Goal: Check status: Check status

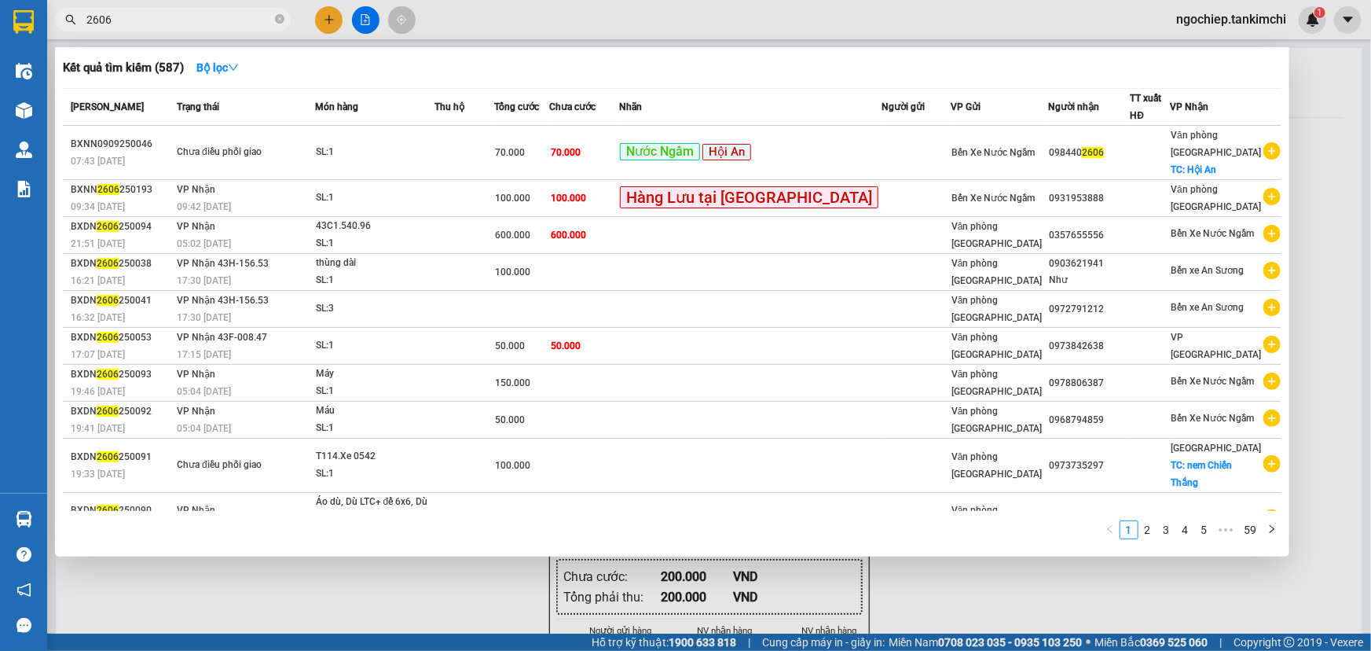
scroll to position [142, 0]
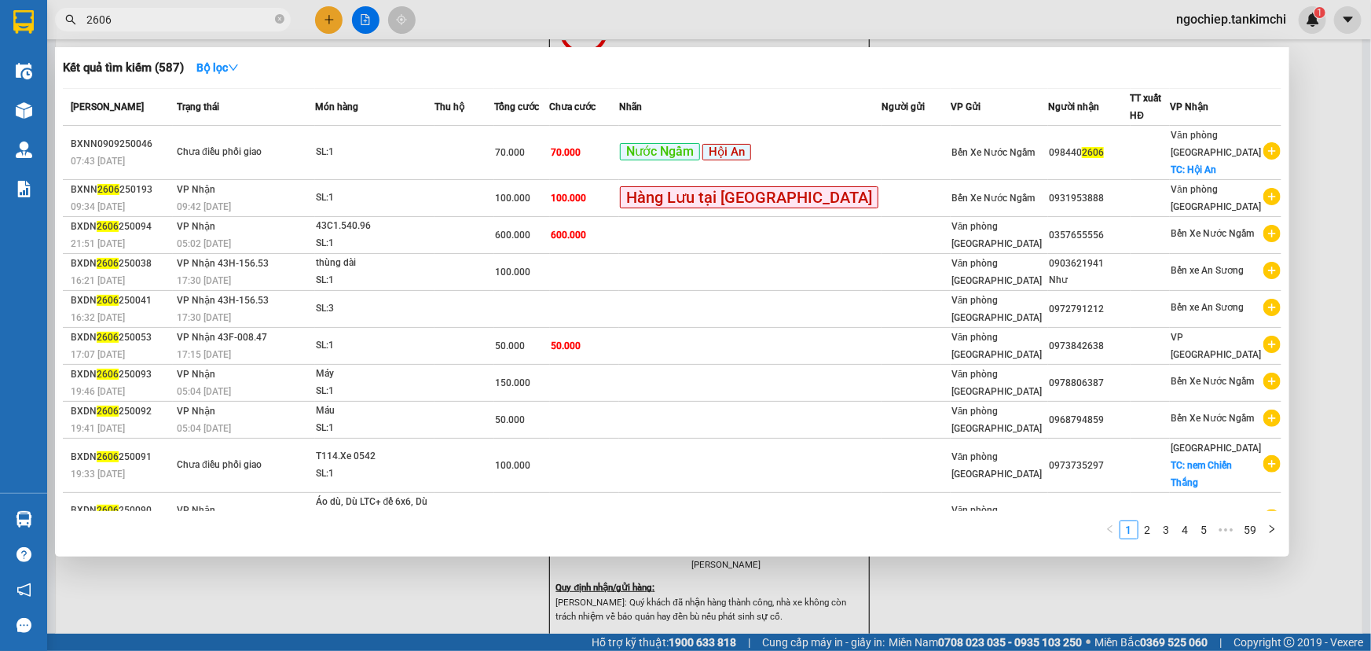
click at [83, 20] on span "2606" at bounding box center [173, 20] width 236 height 24
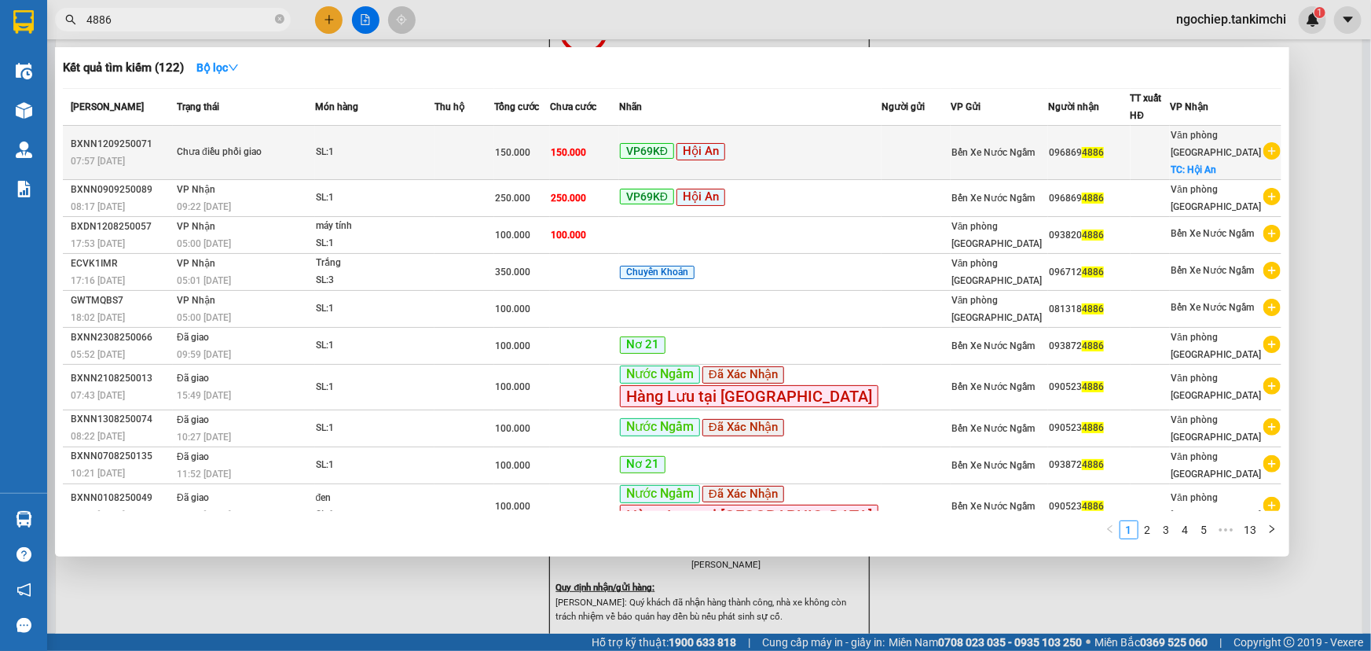
type input "4886"
click at [479, 163] on td at bounding box center [465, 153] width 61 height 54
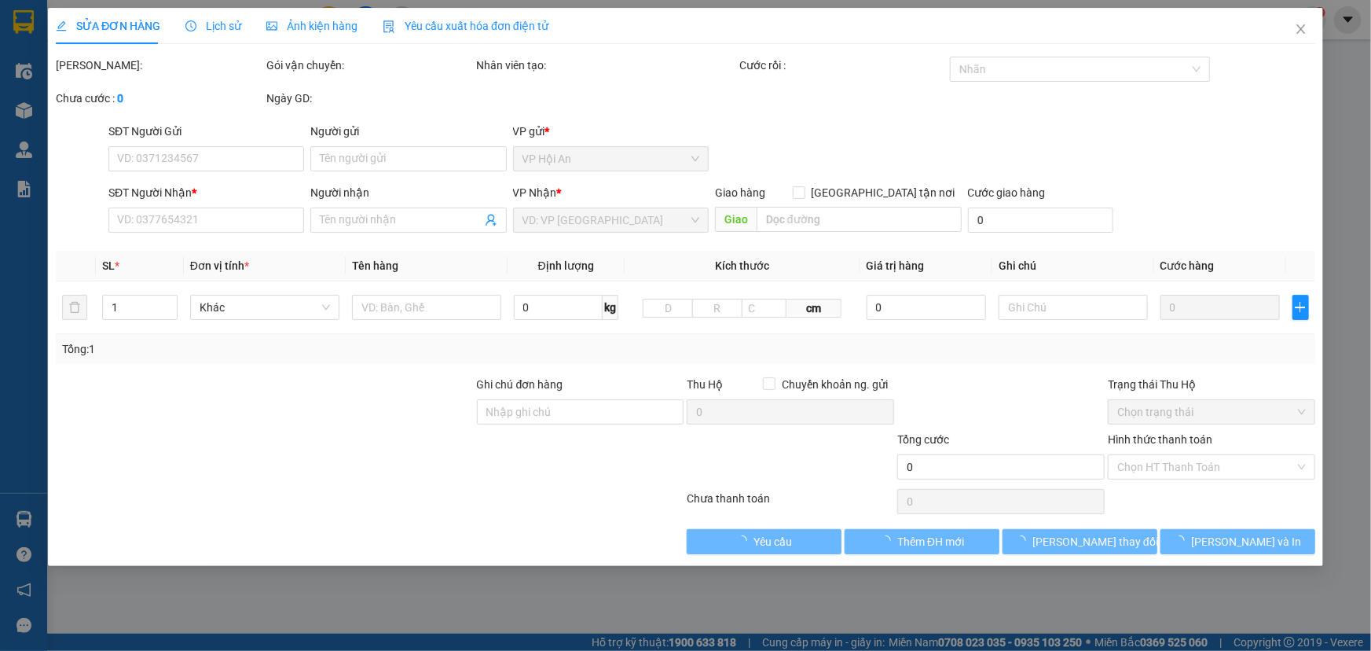
type input "0968694886"
checkbox input "true"
type input "Hội An"
type input "150.000"
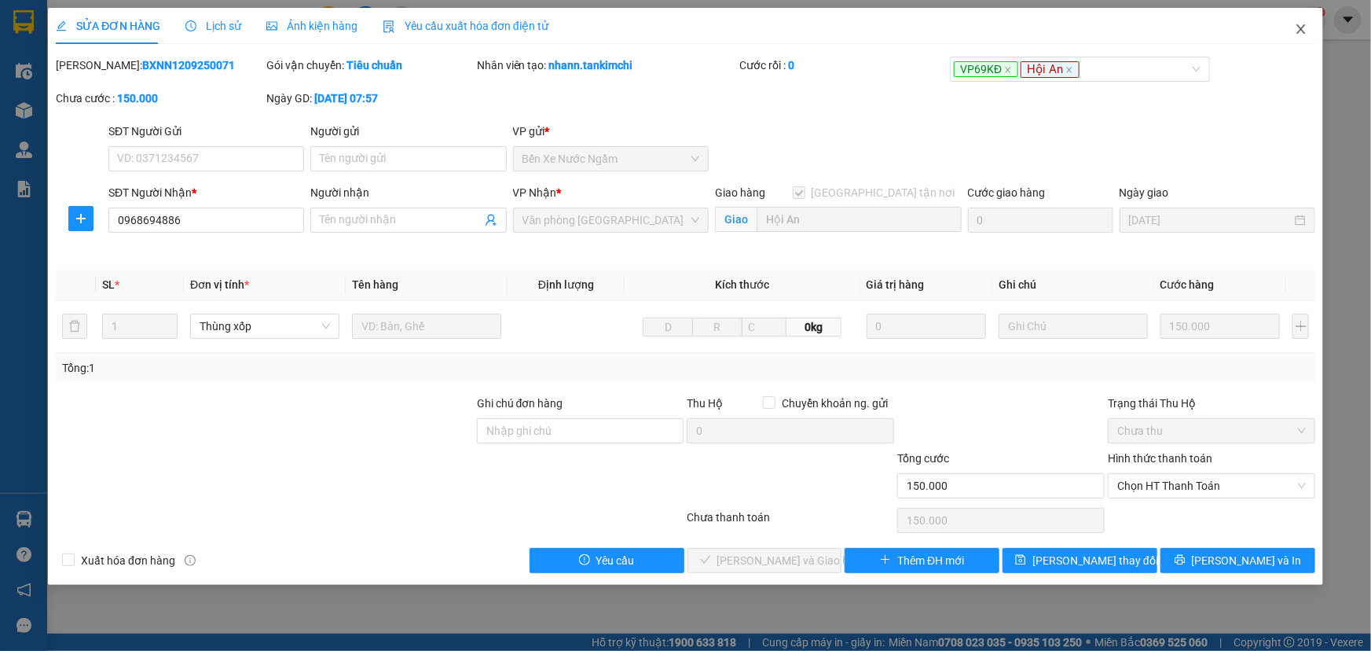
click at [1302, 31] on icon "close" at bounding box center [1300, 28] width 9 height 9
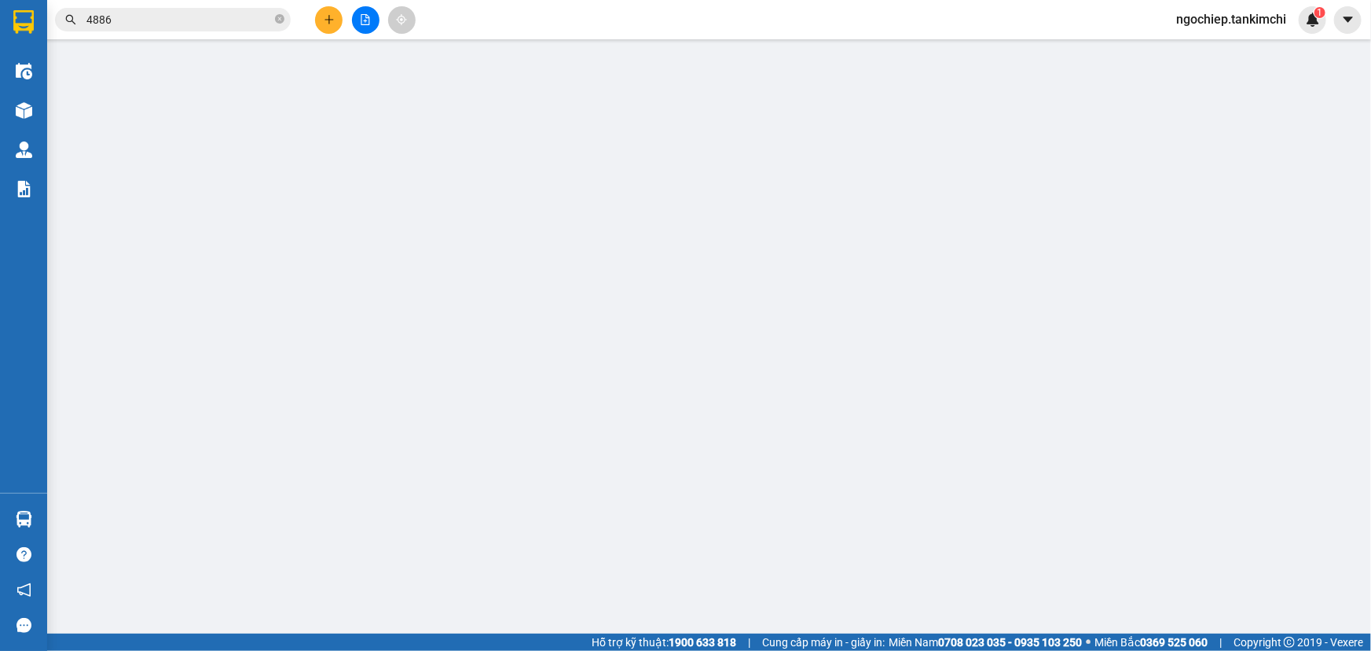
type input "0905353626"
checkbox input "true"
type input "Hội An"
type input "200.000"
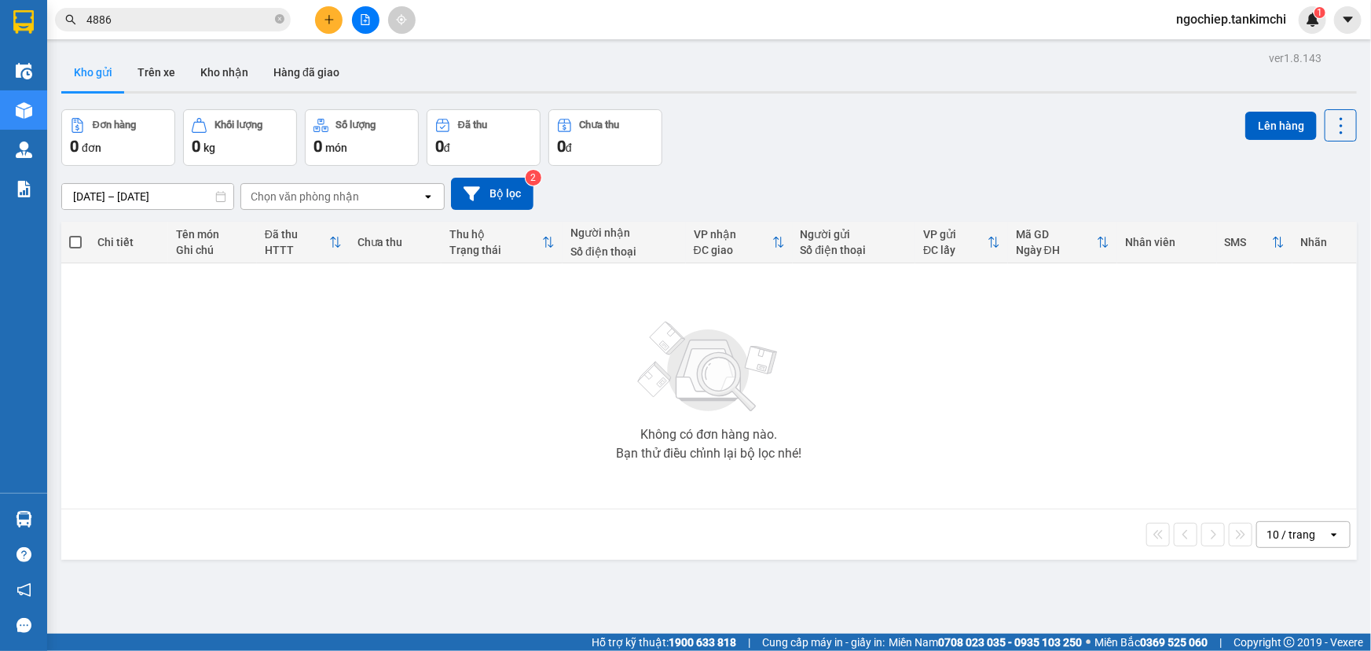
click at [163, 20] on input "4886" at bounding box center [178, 19] width 185 height 17
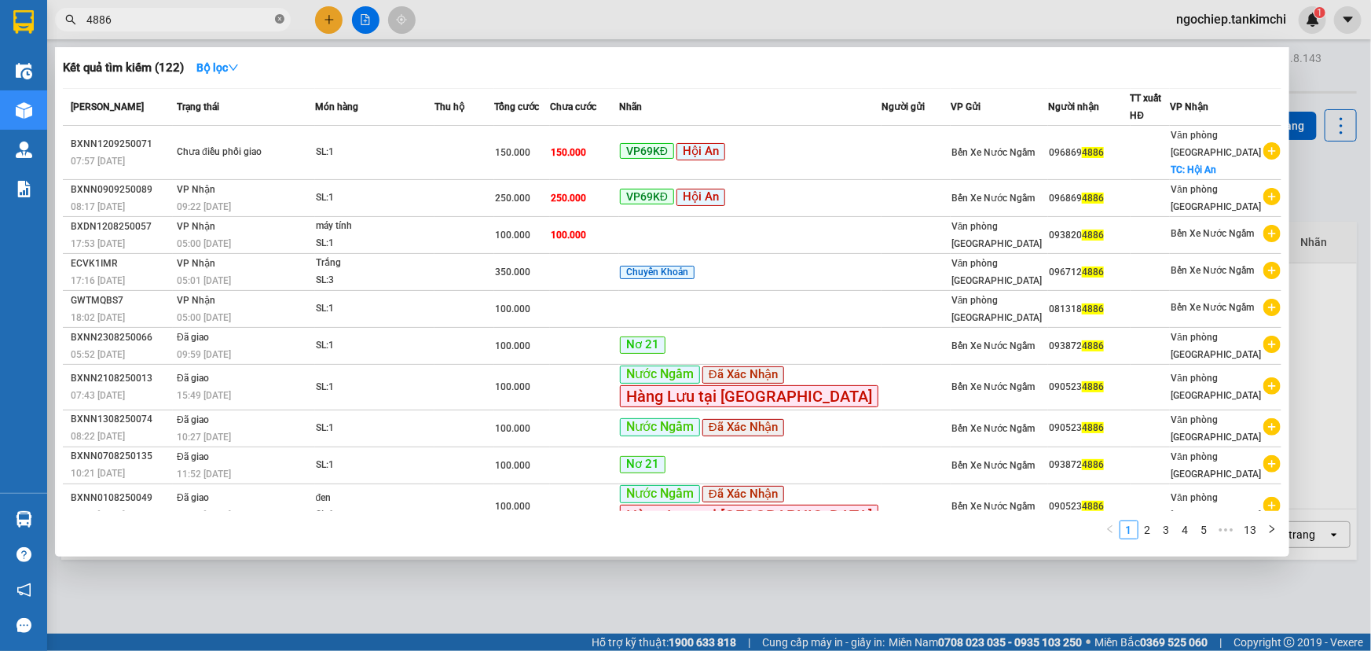
click at [276, 18] on icon "close-circle" at bounding box center [279, 18] width 9 height 9
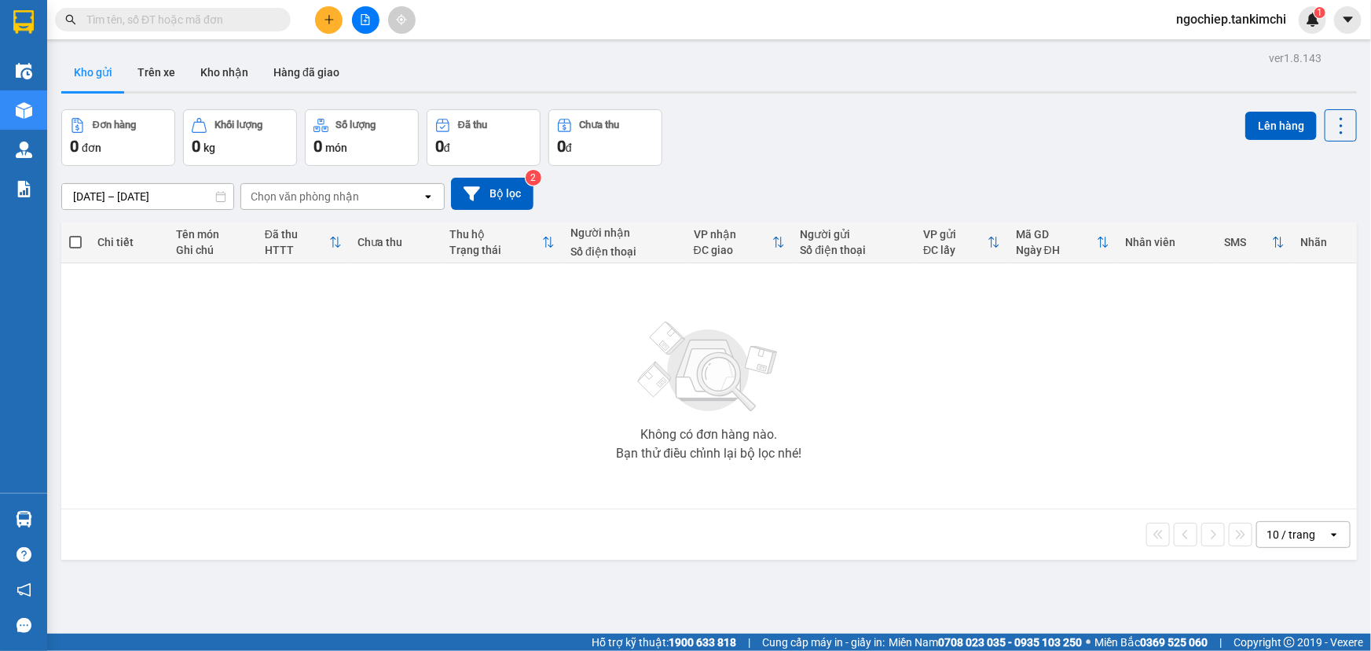
click at [199, 24] on input "text" at bounding box center [178, 19] width 185 height 17
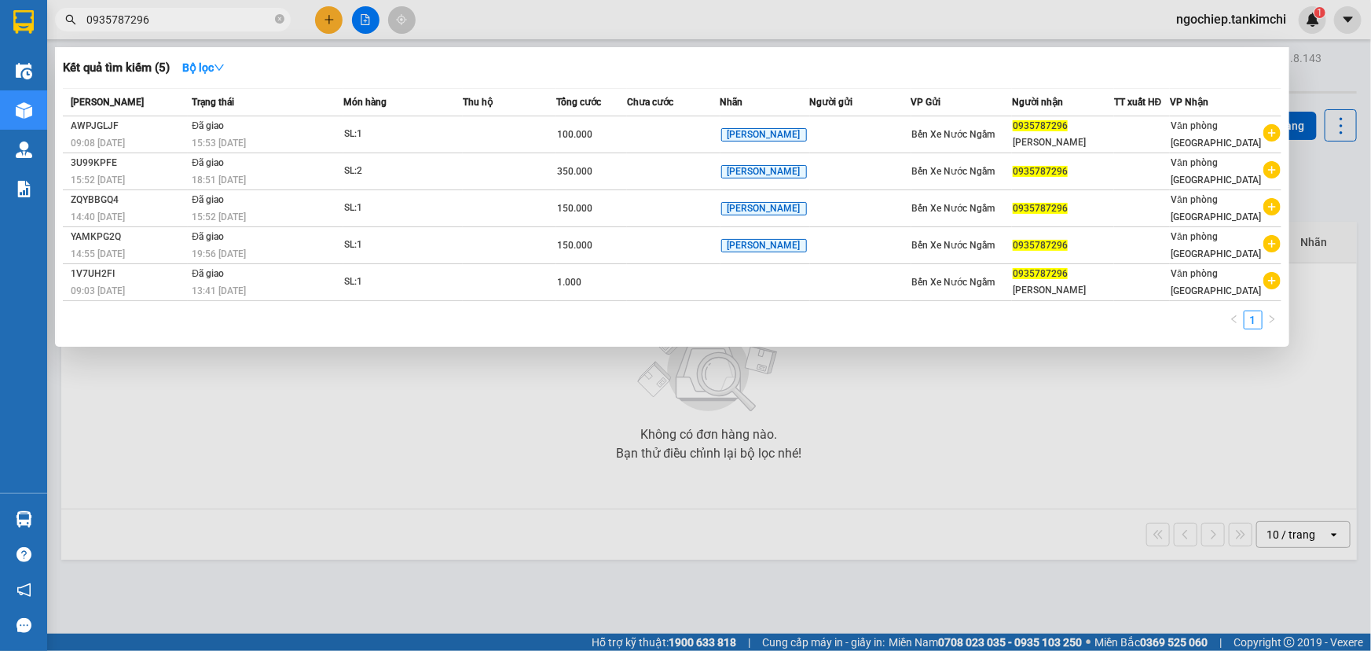
drag, startPoint x: 215, startPoint y: 19, endPoint x: 82, endPoint y: 6, distance: 133.5
click at [82, 6] on div "Kết quả tìm kiếm ( 5 ) Bộ lọc Mã ĐH Trạng thái Món hàng Thu hộ Tổng cước Chưa c…" at bounding box center [153, 20] width 306 height 28
type input "7296"
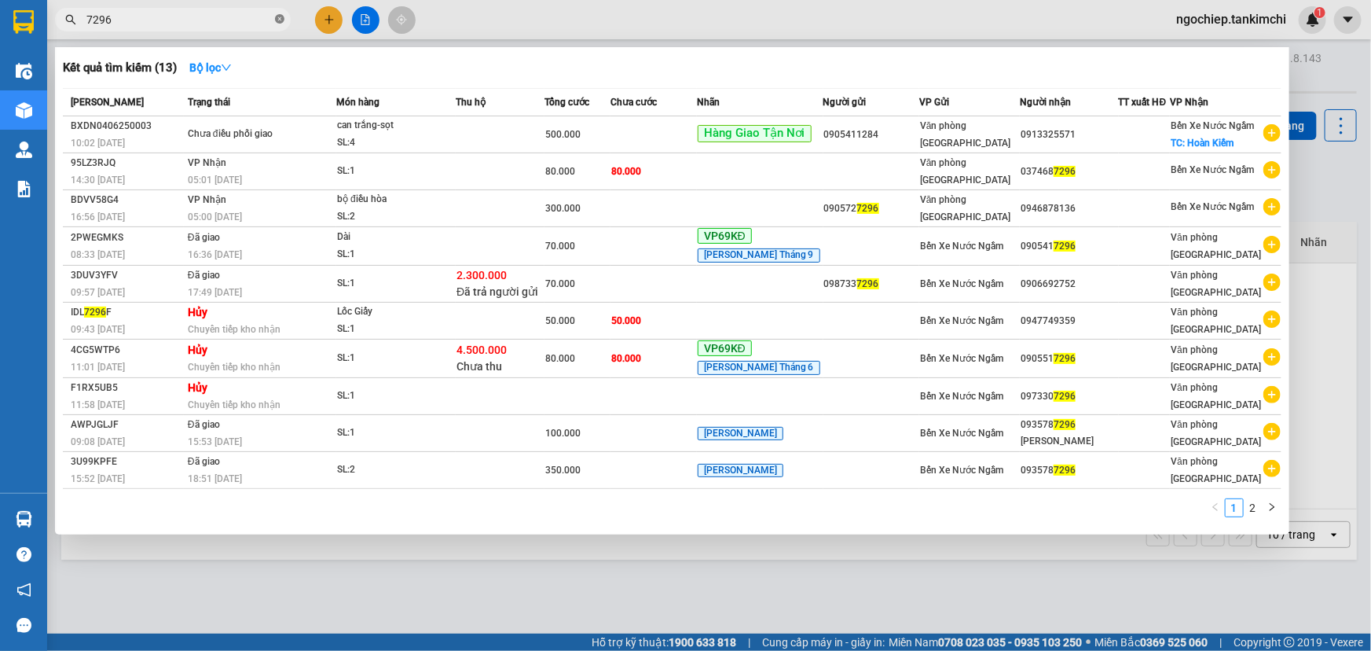
click at [279, 17] on icon "close-circle" at bounding box center [279, 18] width 9 height 9
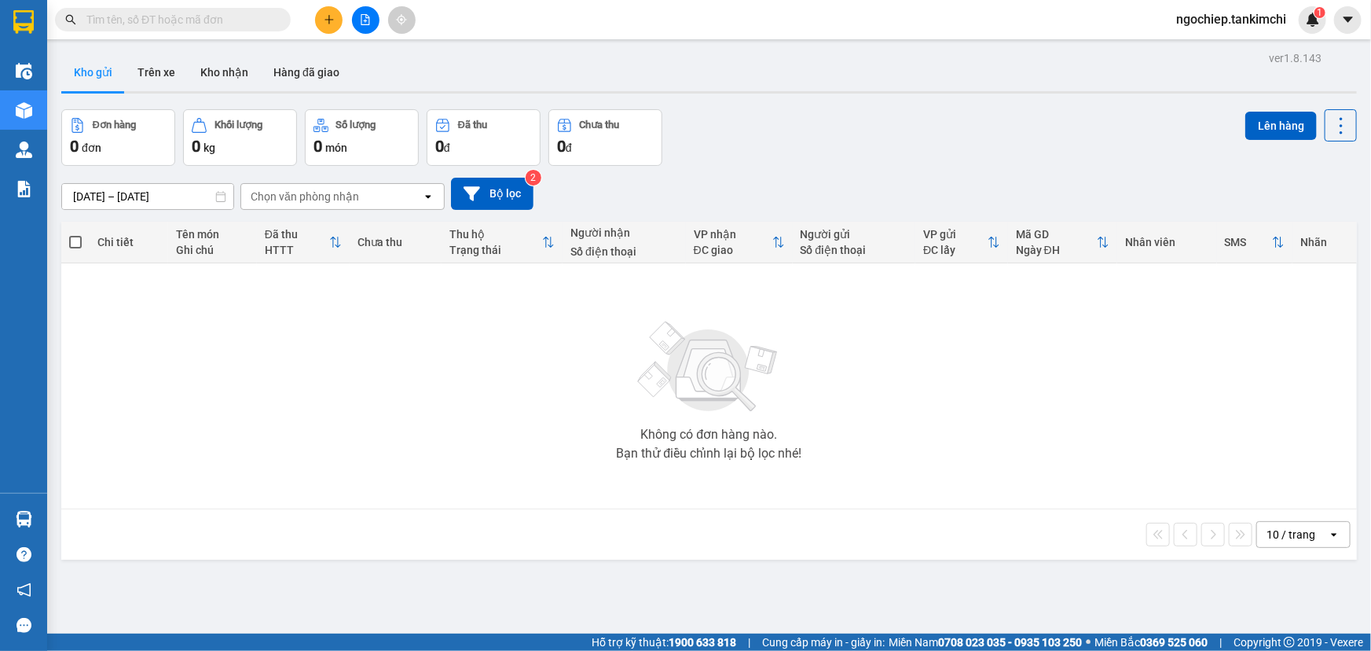
click at [207, 17] on input "text" at bounding box center [178, 19] width 185 height 17
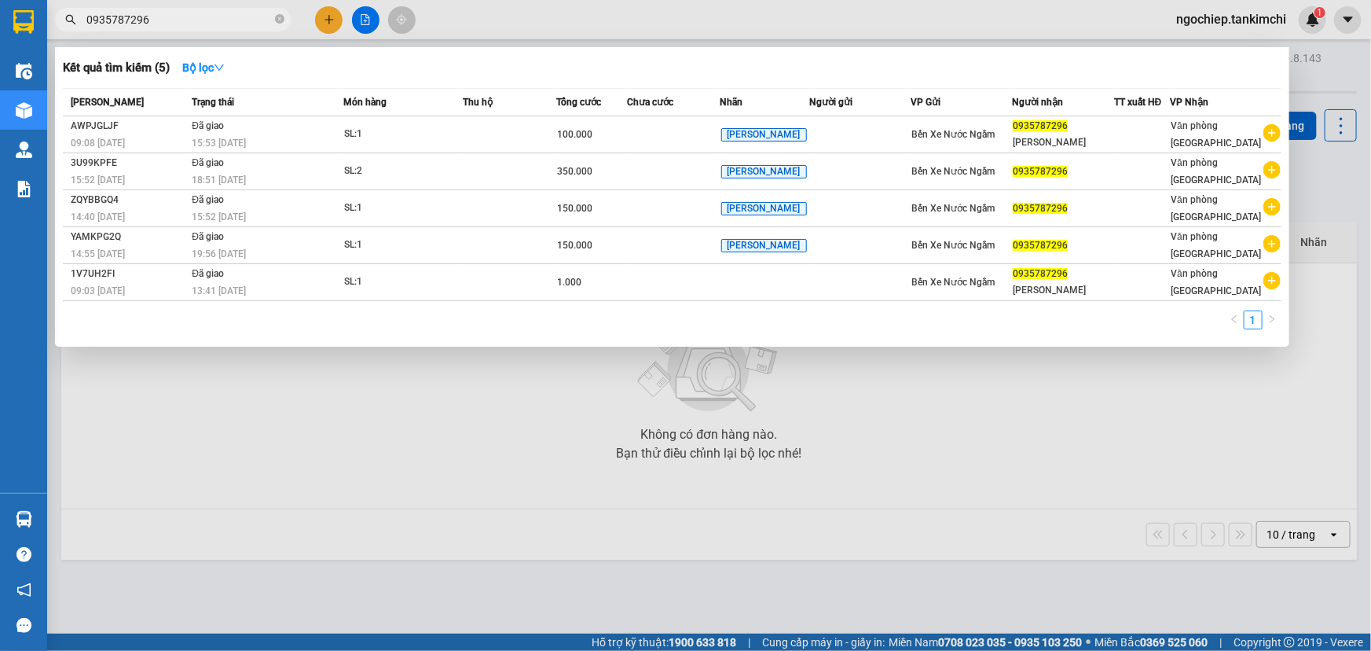
drag, startPoint x: 166, startPoint y: 17, endPoint x: 128, endPoint y: 16, distance: 37.7
click at [128, 16] on input "0935787296" at bounding box center [178, 19] width 185 height 17
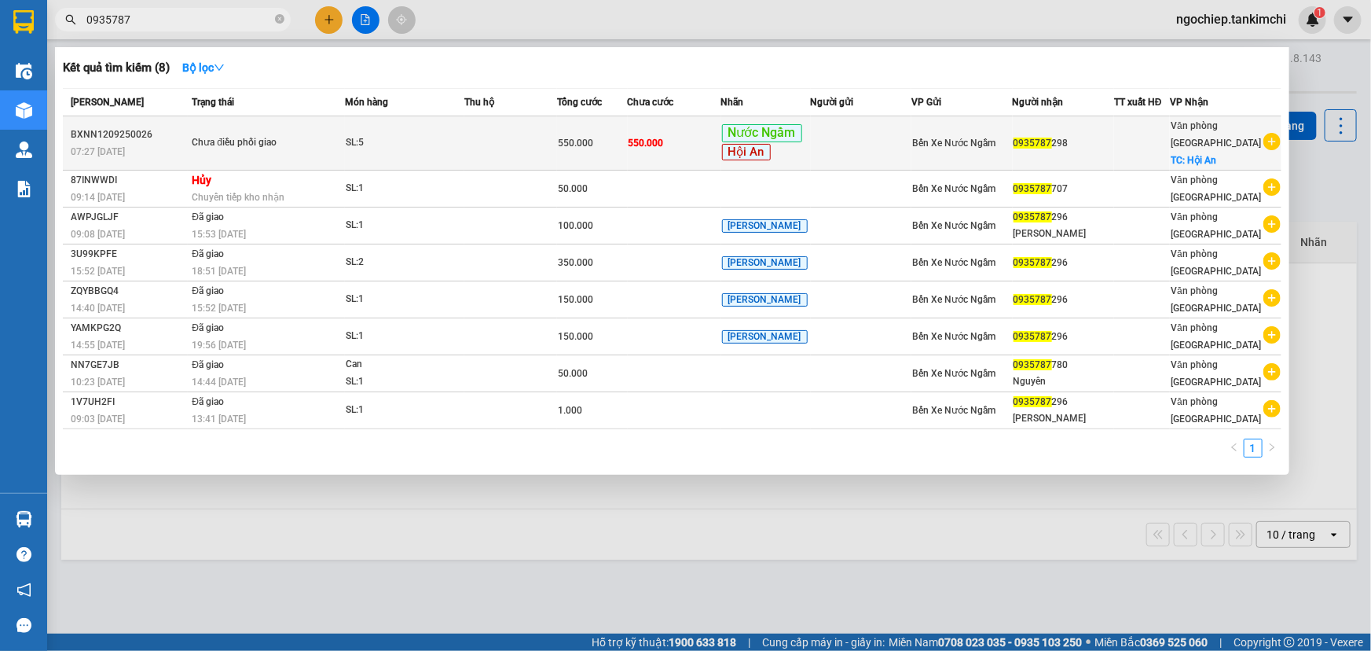
type input "0935787"
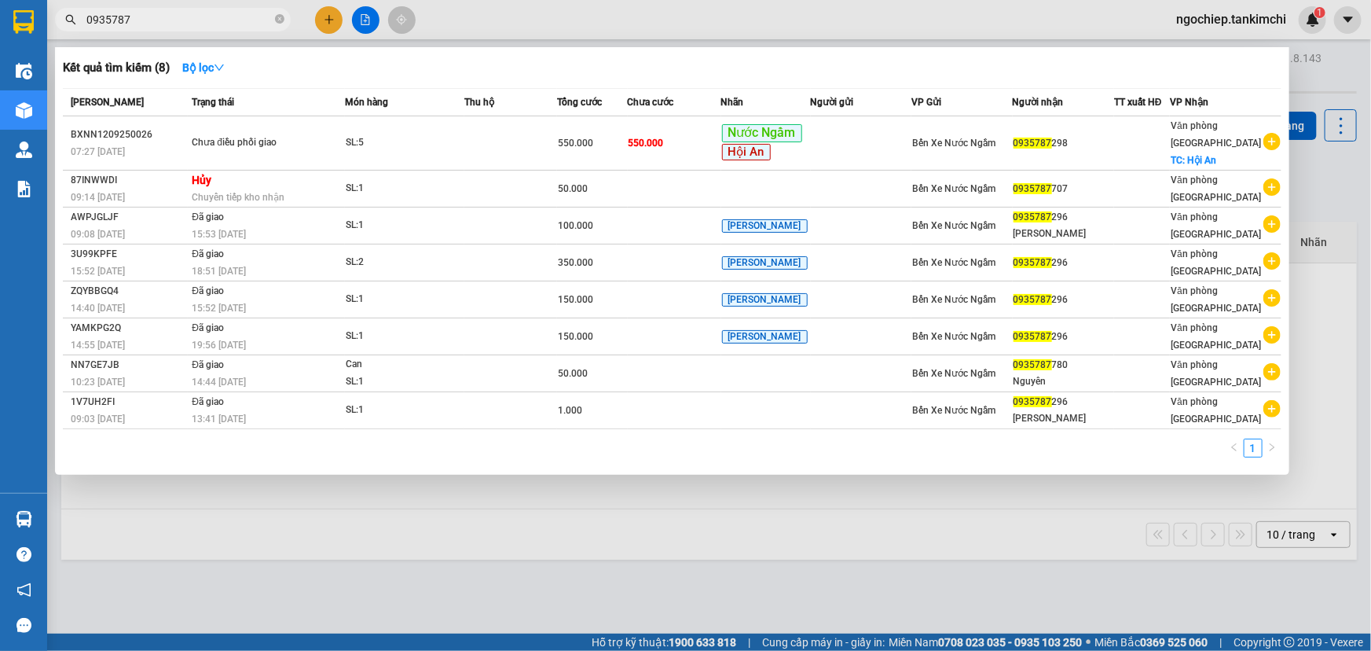
click at [270, 19] on input "0935787" at bounding box center [178, 19] width 185 height 17
click at [277, 20] on icon "close-circle" at bounding box center [279, 18] width 9 height 9
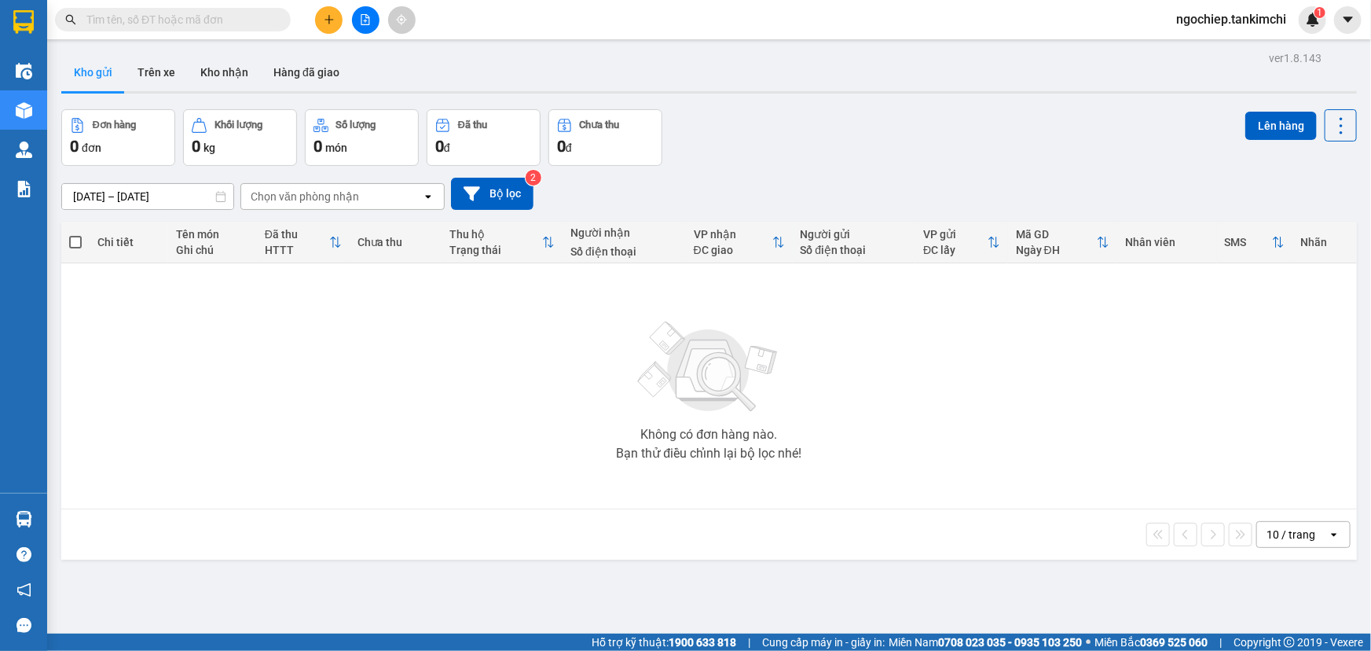
click at [238, 23] on input "text" at bounding box center [178, 19] width 185 height 17
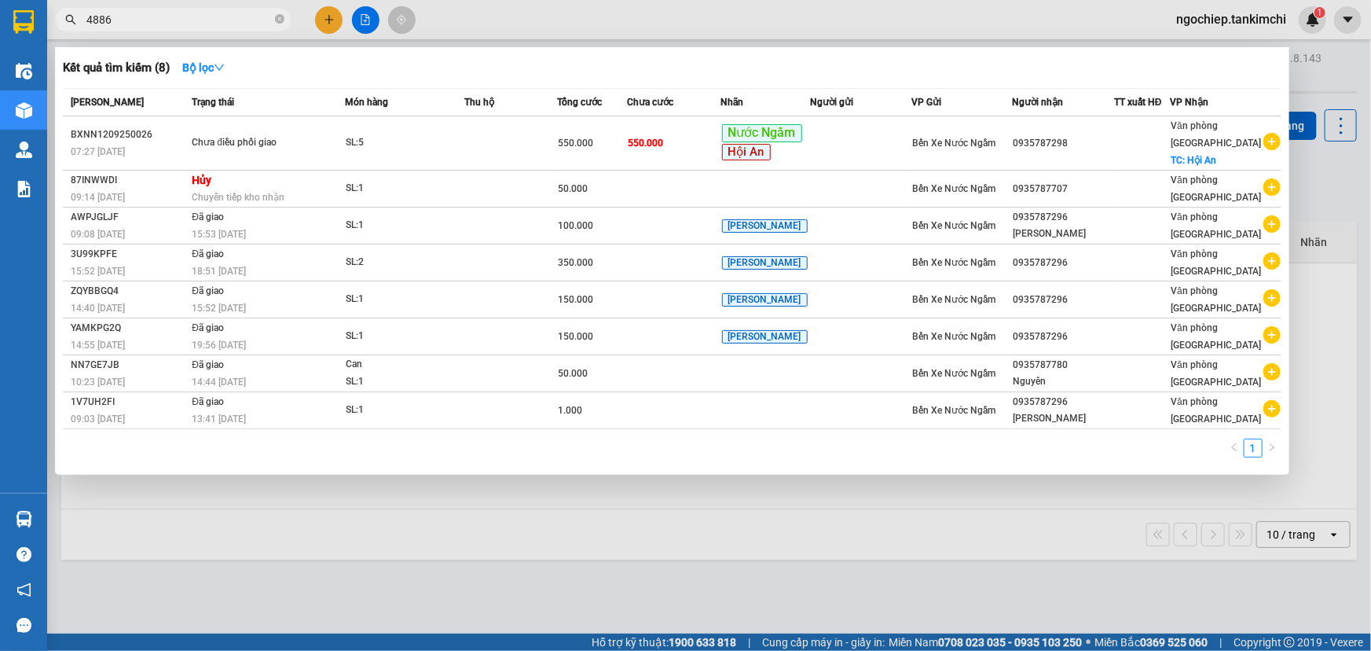
type input "4886"
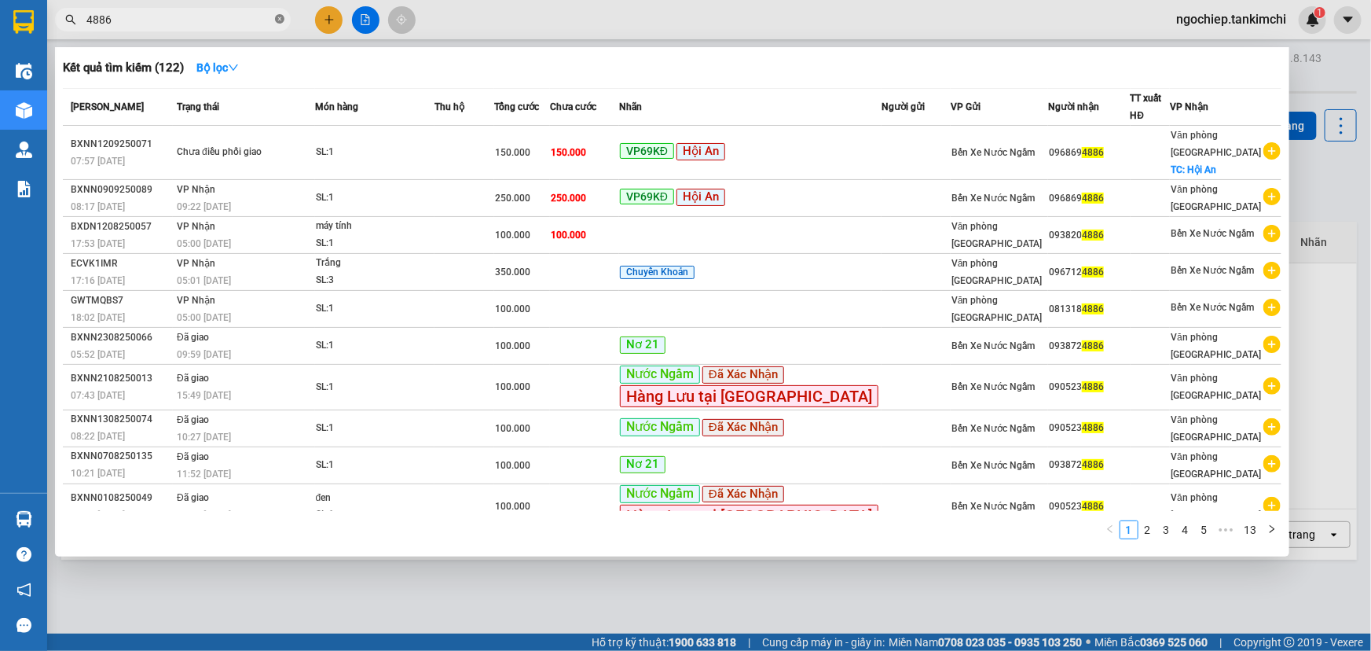
click at [280, 17] on icon "close-circle" at bounding box center [279, 18] width 9 height 9
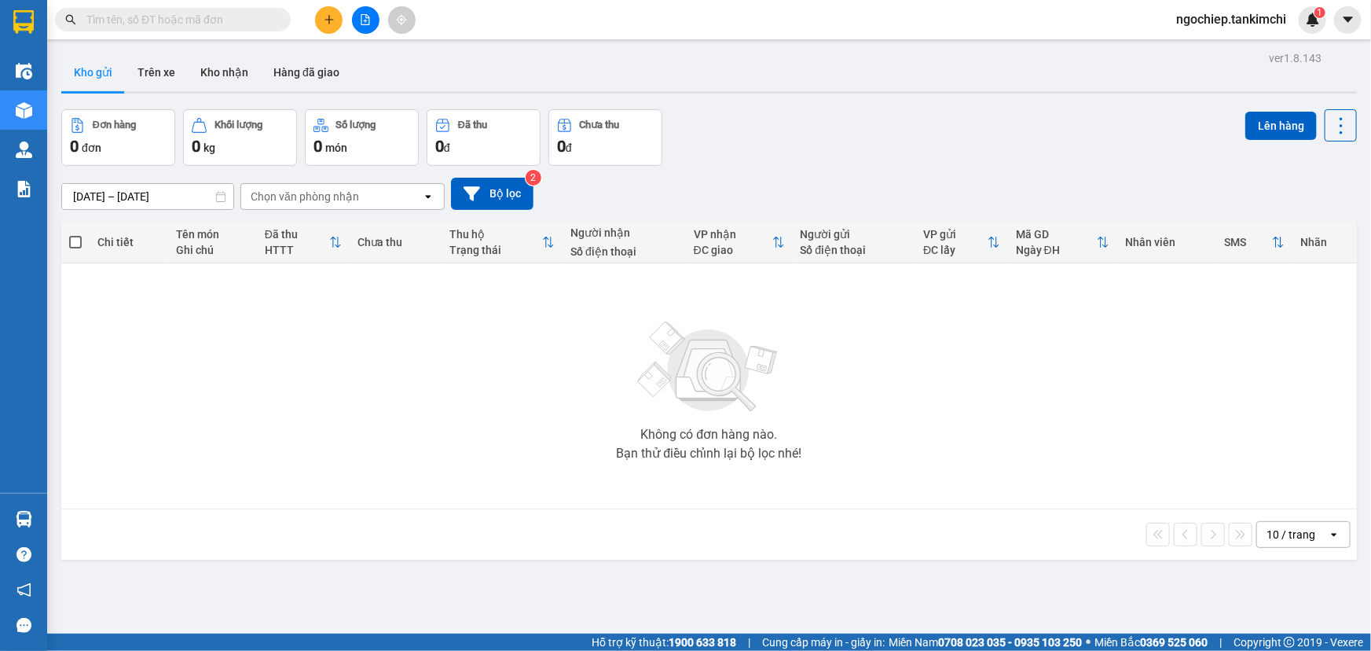
click at [238, 18] on input "text" at bounding box center [178, 19] width 185 height 17
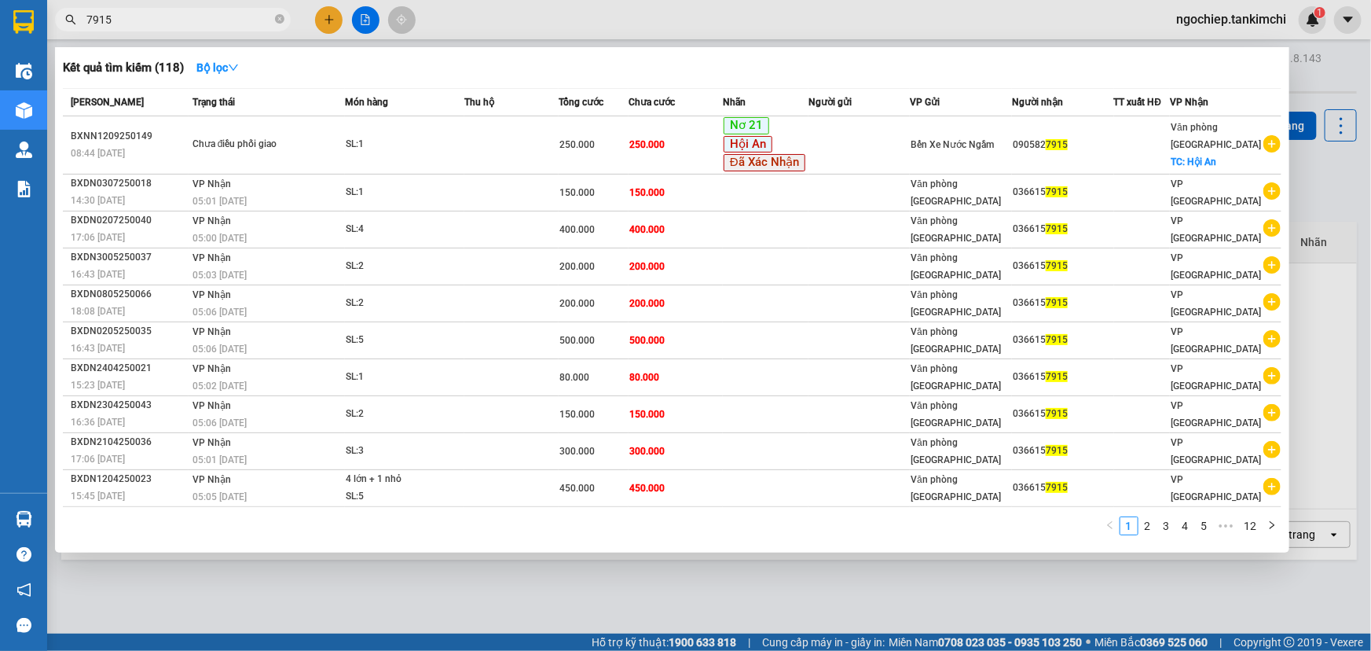
type input "7915"
